Goal: Find specific page/section: Find specific page/section

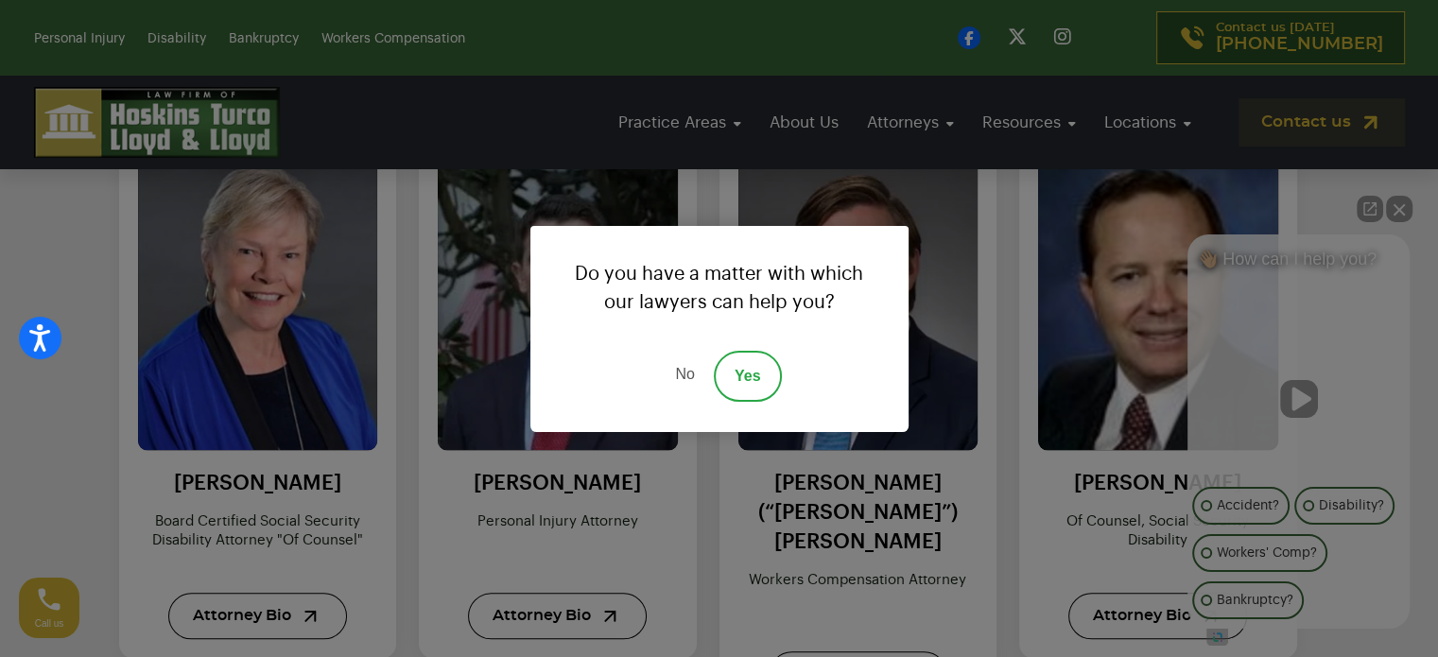
scroll to position [1985, 0]
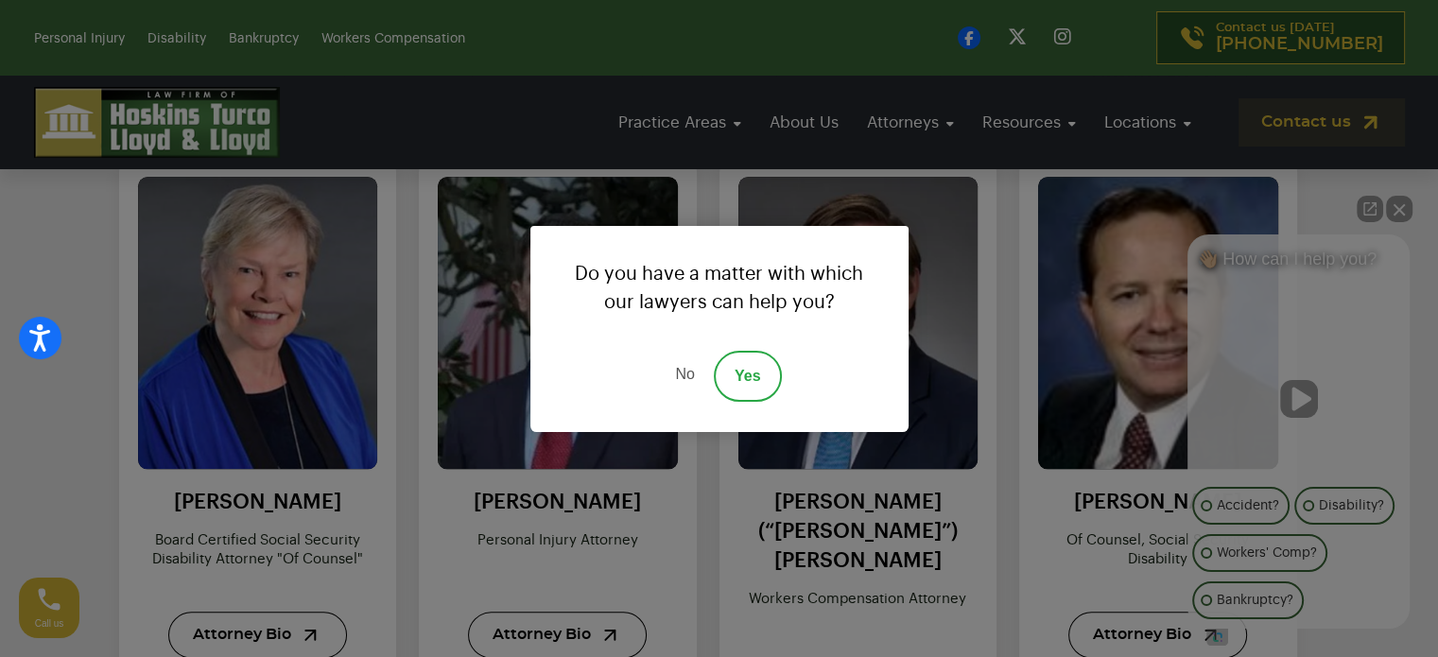
click at [680, 370] on link "No" at bounding box center [684, 376] width 57 height 51
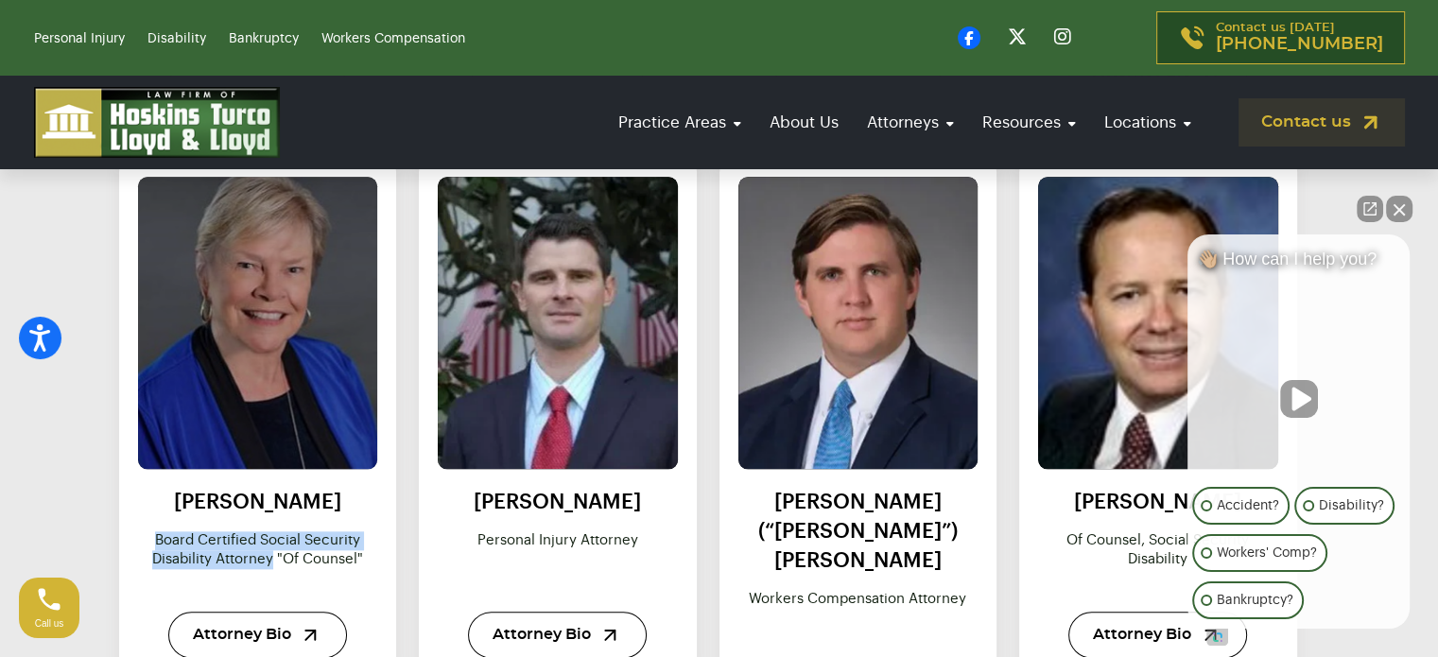
drag, startPoint x: 157, startPoint y: 534, endPoint x: 271, endPoint y: 555, distance: 116.3
click at [271, 555] on p "Board certified social security disability attorney "of counsel"" at bounding box center [258, 559] width 240 height 57
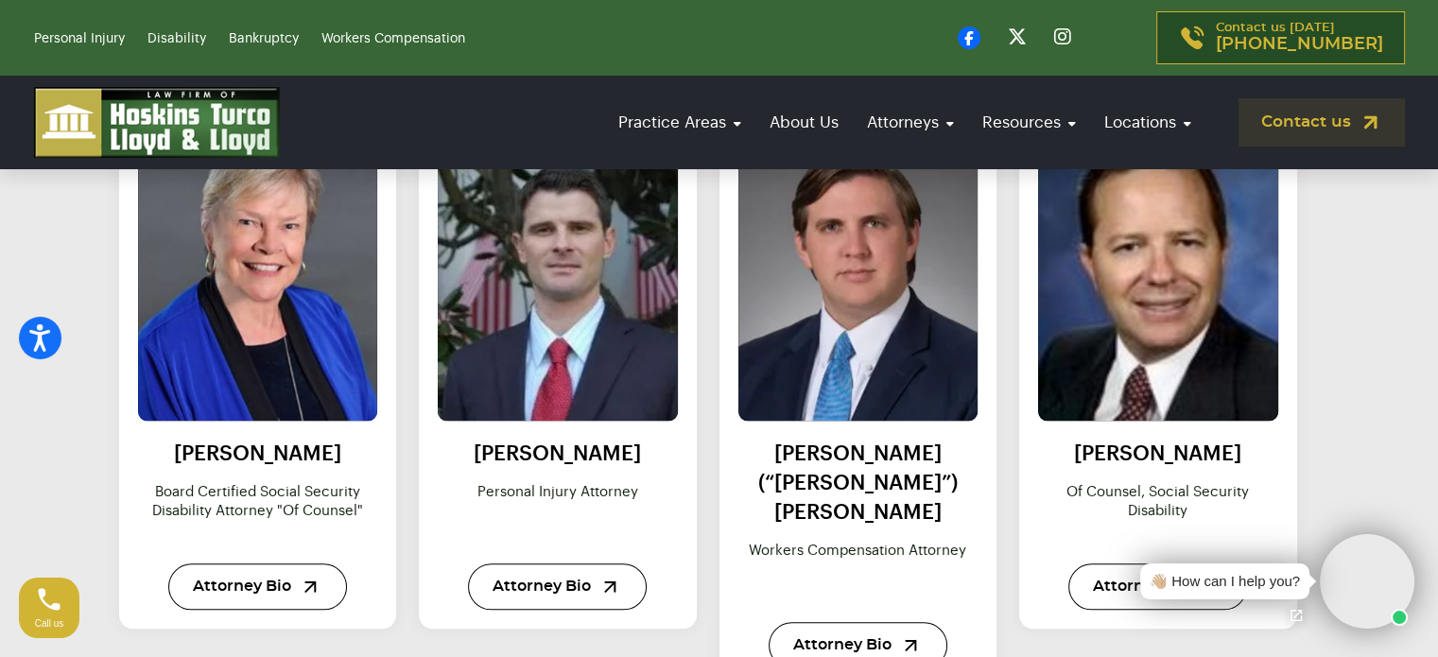
scroll to position [2080, 0]
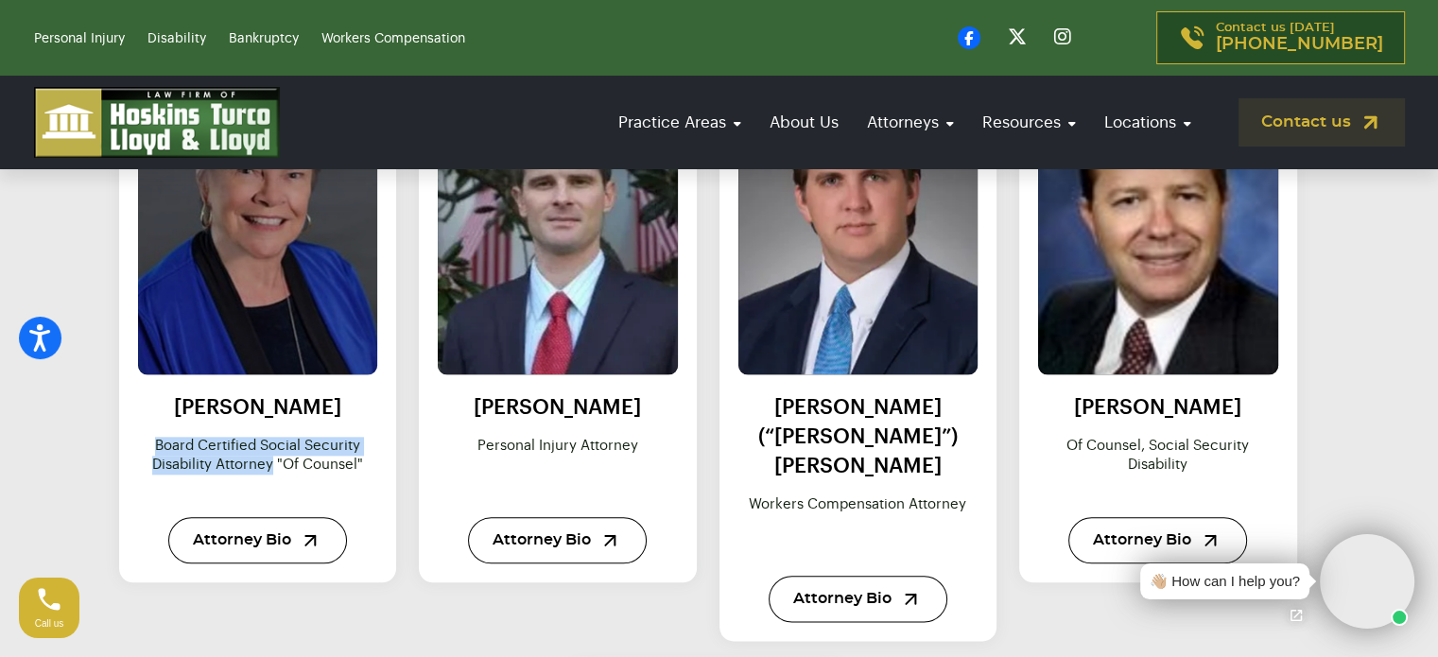
drag, startPoint x: 159, startPoint y: 439, endPoint x: 271, endPoint y: 466, distance: 115.8
click at [271, 466] on p "Board certified social security disability attorney "of counsel"" at bounding box center [258, 465] width 240 height 57
